Goal: Complete application form

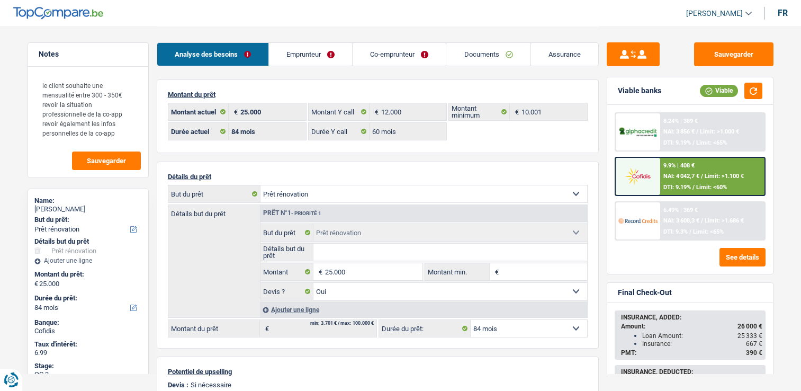
select select "renovation"
select select "84"
select select "60"
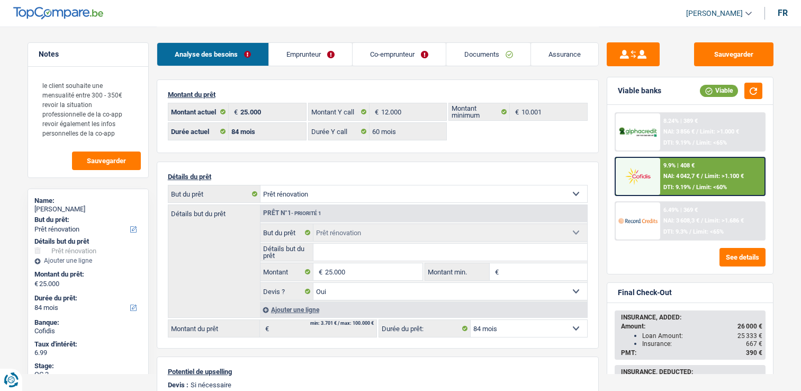
select select "renovation"
select select "yes"
select select "84"
select select "independent"
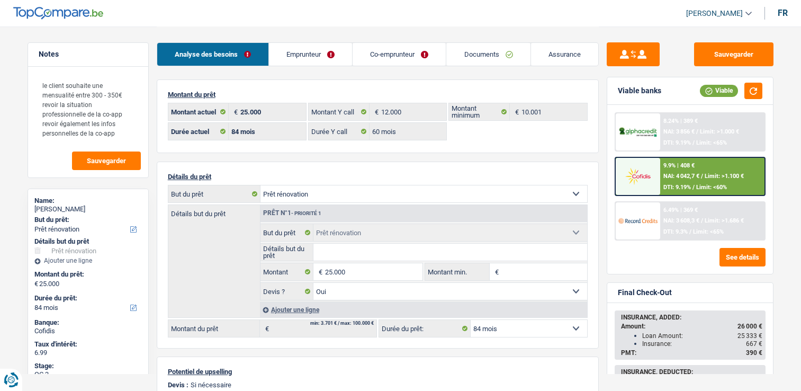
select select "netSalary"
select select "BE"
click at [330, 49] on link "Emprunteur" at bounding box center [310, 54] width 83 height 23
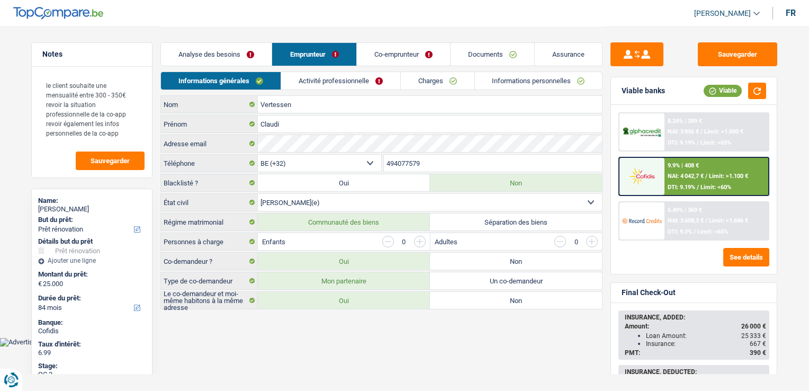
click at [332, 82] on link "Activité professionnelle" at bounding box center [340, 80] width 119 height 17
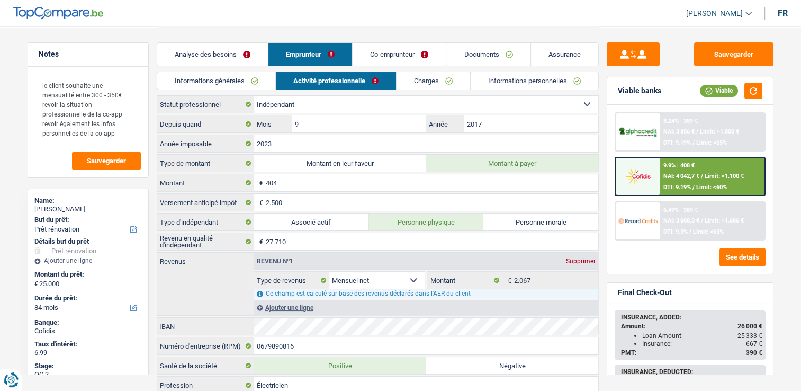
click at [416, 57] on link "Co-emprunteur" at bounding box center [398, 54] width 93 height 23
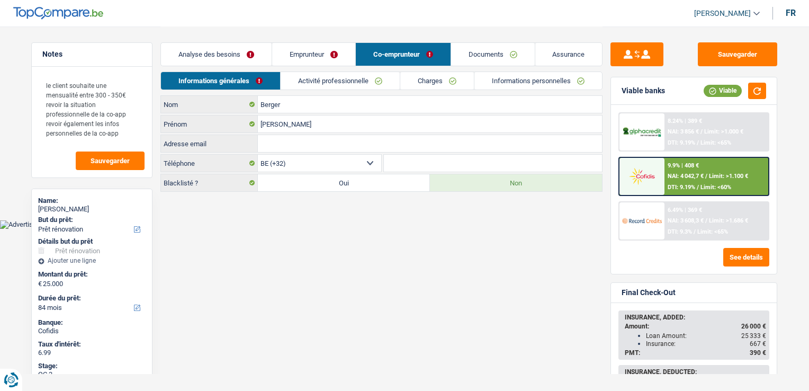
click at [372, 73] on link "Activité professionnelle" at bounding box center [339, 80] width 119 height 17
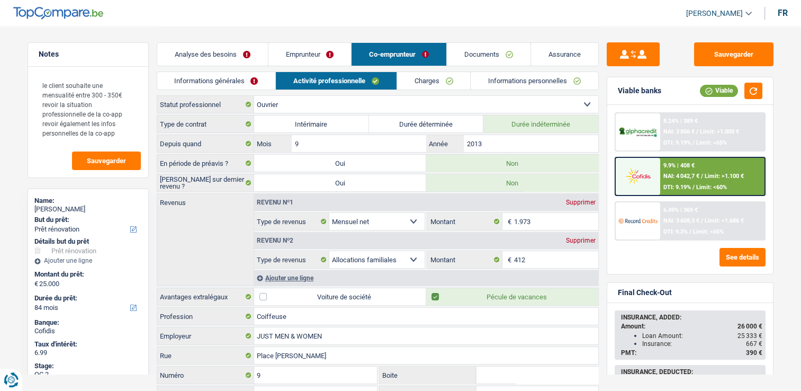
click at [426, 80] on link "Charges" at bounding box center [434, 80] width 74 height 17
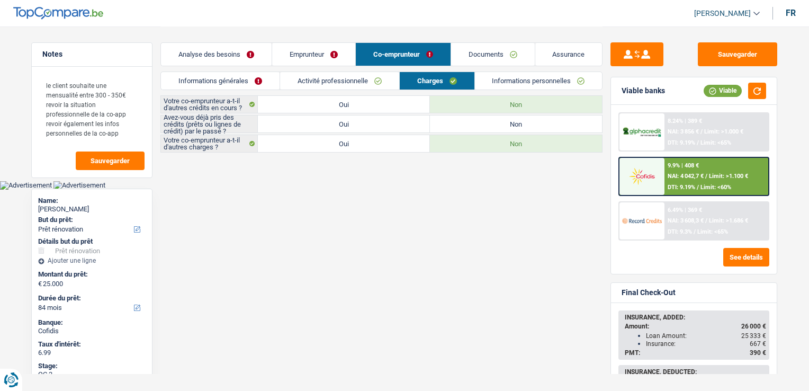
click at [334, 81] on link "Activité professionnelle" at bounding box center [339, 80] width 119 height 17
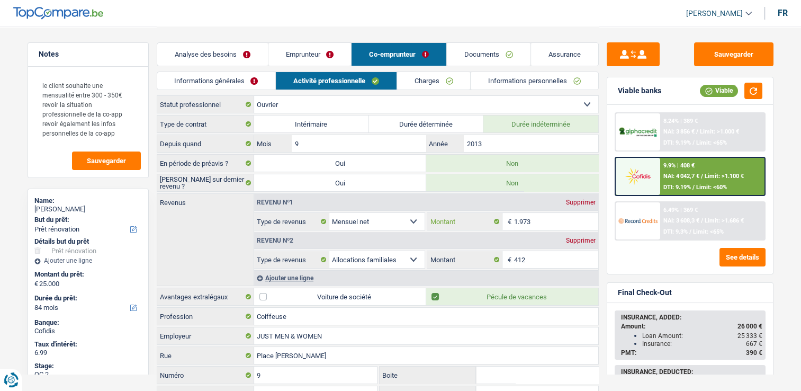
drag, startPoint x: 548, startPoint y: 223, endPoint x: 474, endPoint y: 223, distance: 73.6
click at [474, 223] on div "1.973 € Montant" at bounding box center [512, 221] width 170 height 17
click at [506, 60] on link "Documents" at bounding box center [489, 54] width 84 height 23
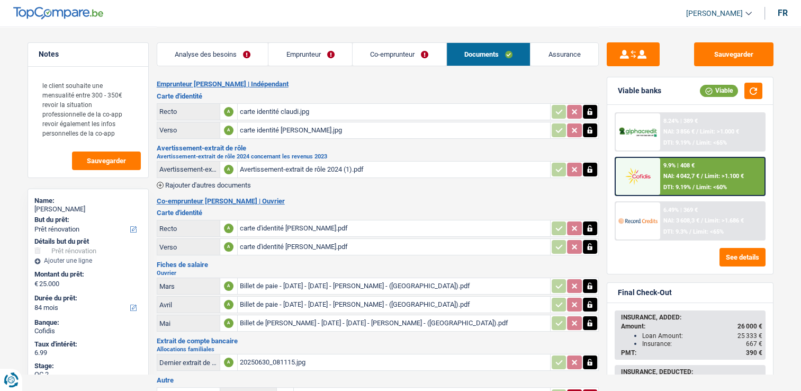
click at [290, 231] on div "carte d'identité [PERSON_NAME].pdf" at bounding box center [394, 228] width 308 height 16
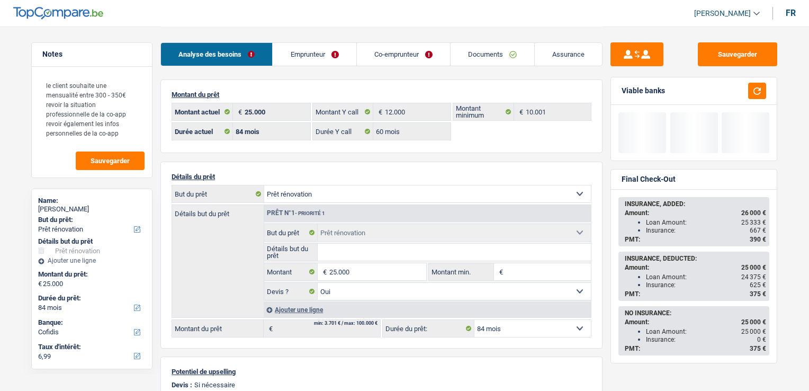
select select "renovation"
select select "84"
select select "cofidis"
select select "84"
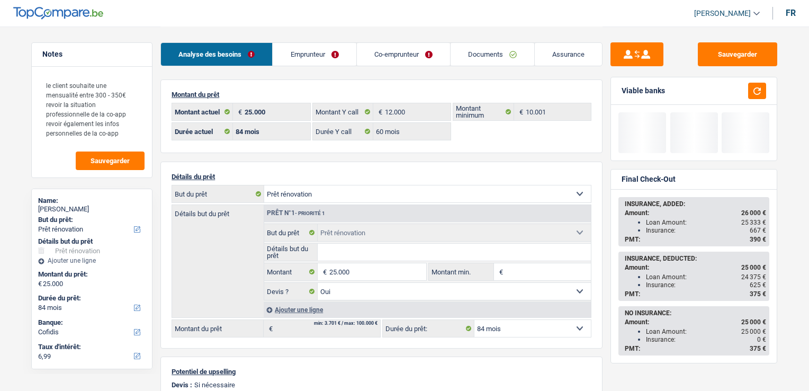
select select "60"
select select "renovation"
select select "yes"
select select "84"
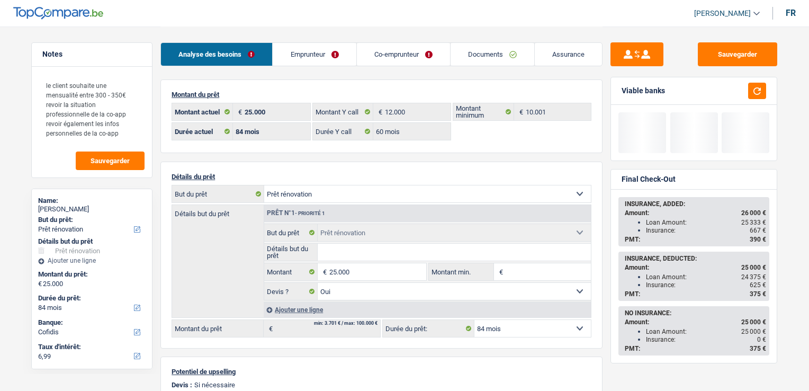
select select "32"
select select "married"
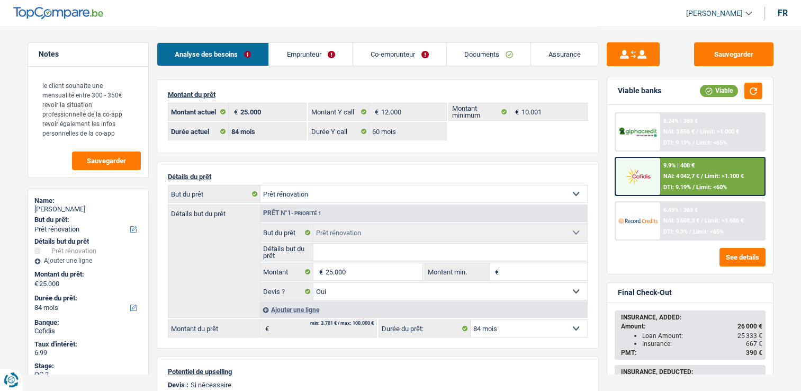
click at [290, 54] on link "Emprunteur" at bounding box center [310, 54] width 83 height 23
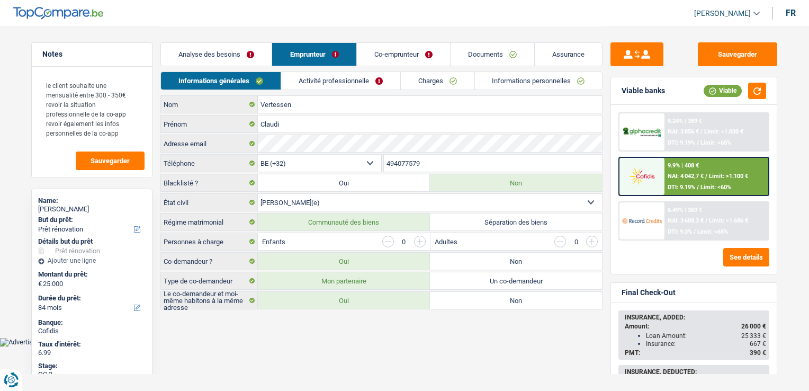
click at [334, 78] on link "Activité professionnelle" at bounding box center [340, 80] width 119 height 17
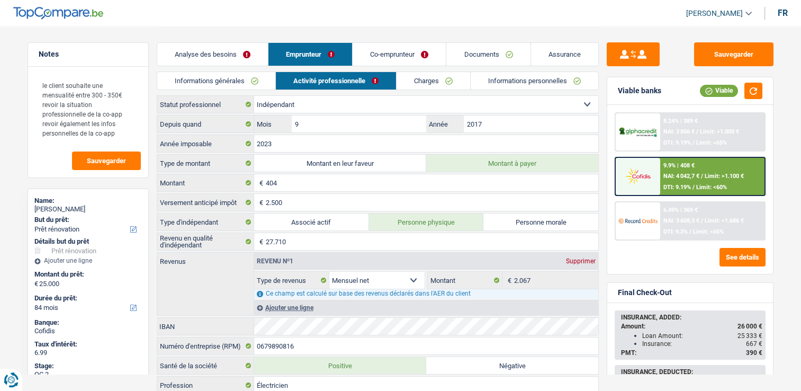
click at [375, 54] on link "Co-emprunteur" at bounding box center [398, 54] width 93 height 23
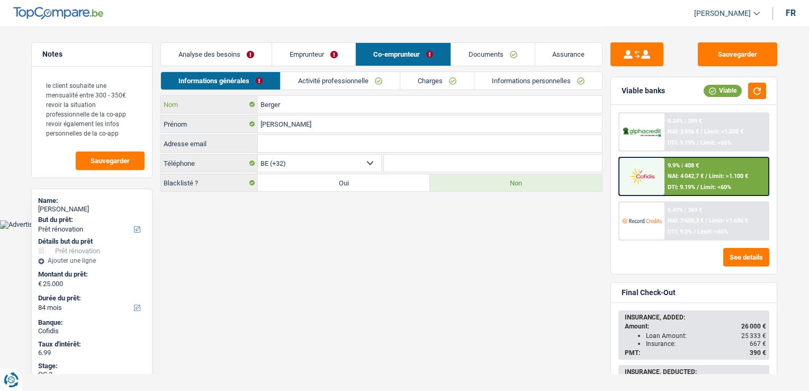
click at [350, 96] on input "Berger" at bounding box center [430, 104] width 344 height 17
click at [349, 85] on link "Activité professionnelle" at bounding box center [339, 80] width 119 height 17
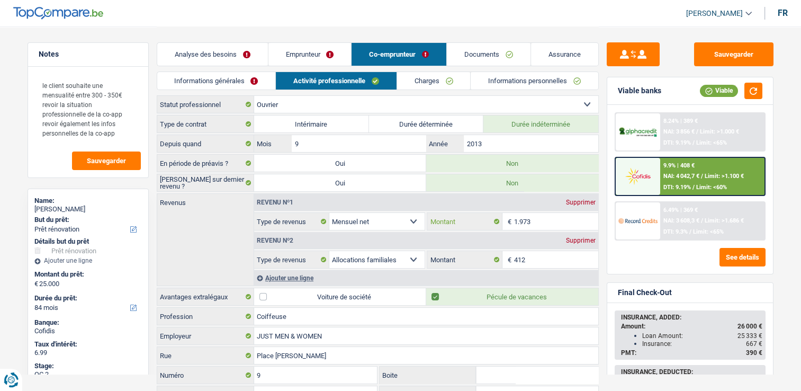
drag, startPoint x: 544, startPoint y: 219, endPoint x: 466, endPoint y: 222, distance: 77.9
click at [466, 222] on div "1.973 € Montant" at bounding box center [512, 221] width 170 height 17
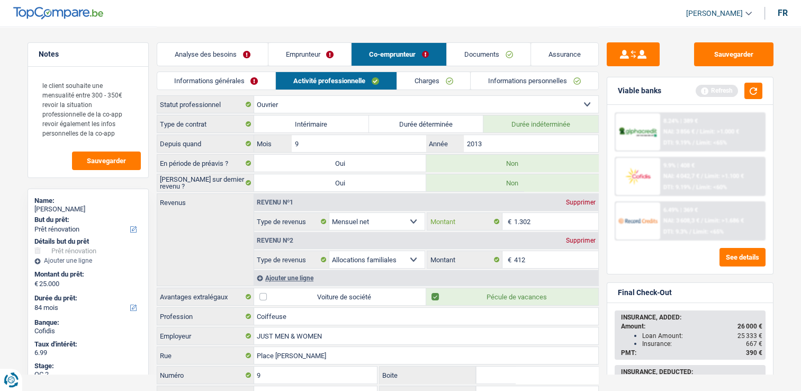
type input "1.302"
click at [274, 274] on div "Ajouter une ligne" at bounding box center [426, 277] width 344 height 15
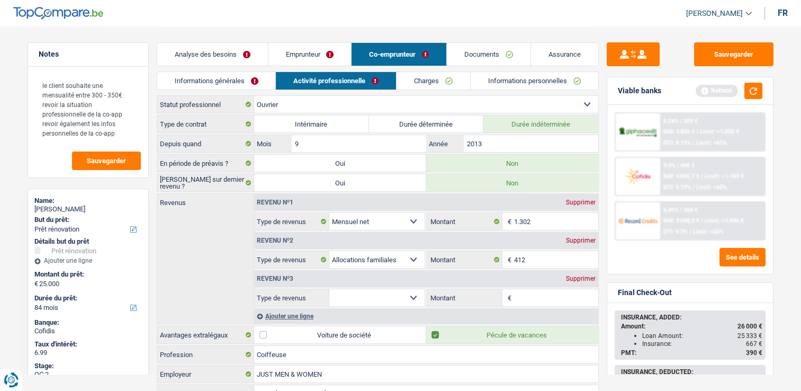
click at [376, 295] on select "Allocation d'handicap Allocations chômage Allocations familiales Chèques repas …" at bounding box center [377, 297] width 96 height 17
select select "unemployment"
click at [329, 289] on select "Allocation d'handicap Allocations chômage Allocations familiales Chèques repas …" at bounding box center [377, 297] width 96 height 17
click at [529, 297] on input "Montant" at bounding box center [556, 297] width 84 height 17
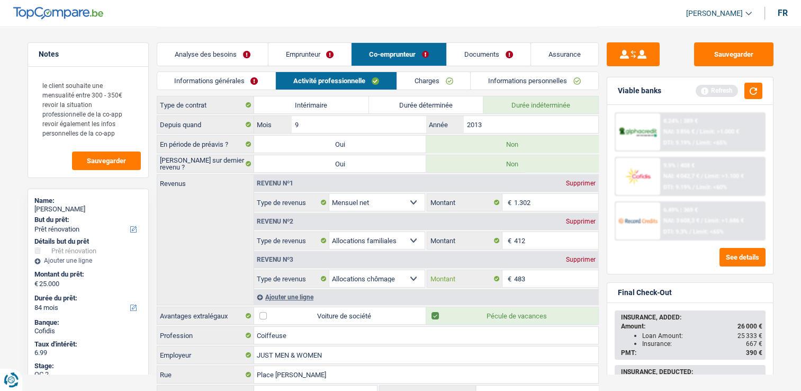
scroll to position [122, 0]
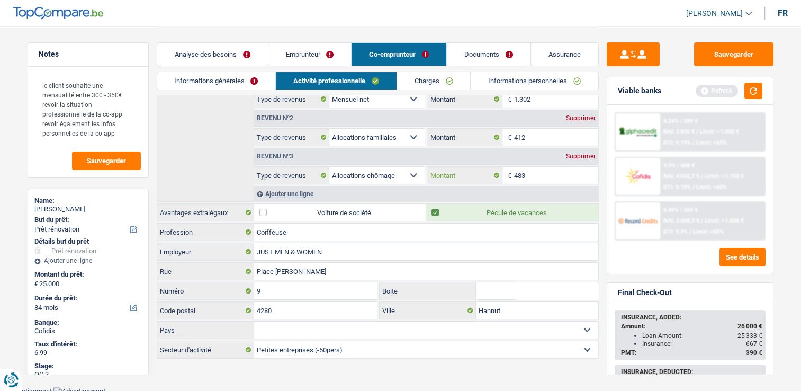
type input "483"
click at [415, 79] on link "Charges" at bounding box center [434, 80] width 74 height 17
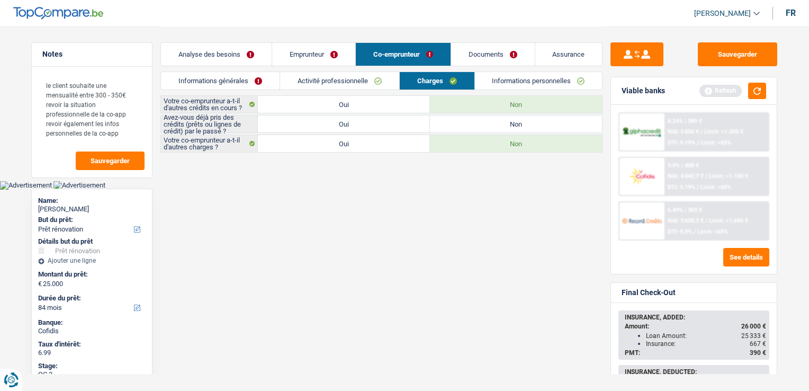
click at [519, 83] on link "Informations personnelles" at bounding box center [539, 80] width 128 height 17
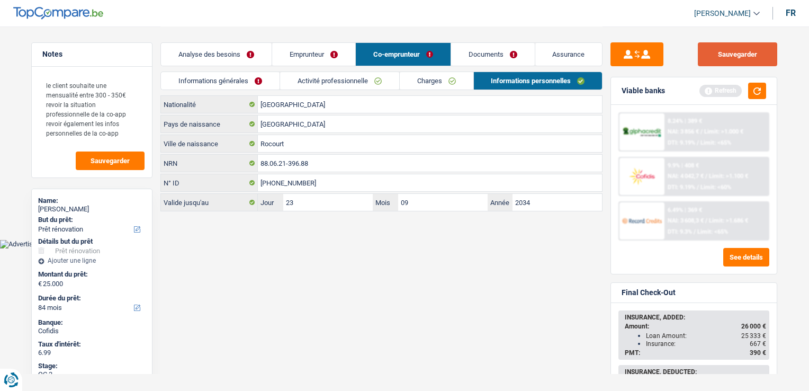
click at [737, 58] on button "Sauvegarder" at bounding box center [737, 54] width 79 height 24
click at [423, 84] on link "Charges" at bounding box center [437, 80] width 74 height 17
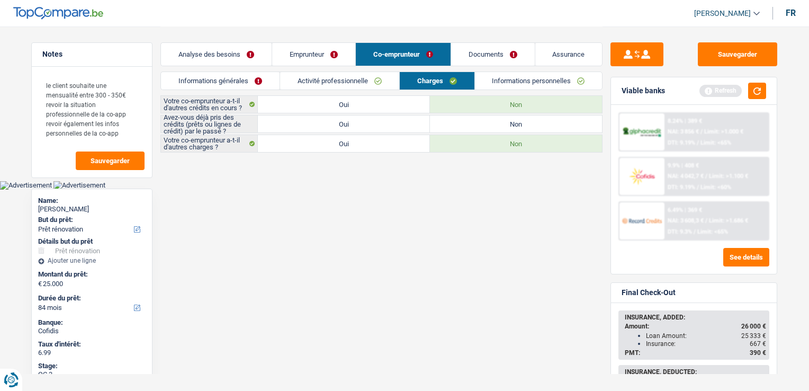
click at [362, 84] on link "Activité professionnelle" at bounding box center [339, 80] width 119 height 17
